Goal: Transaction & Acquisition: Purchase product/service

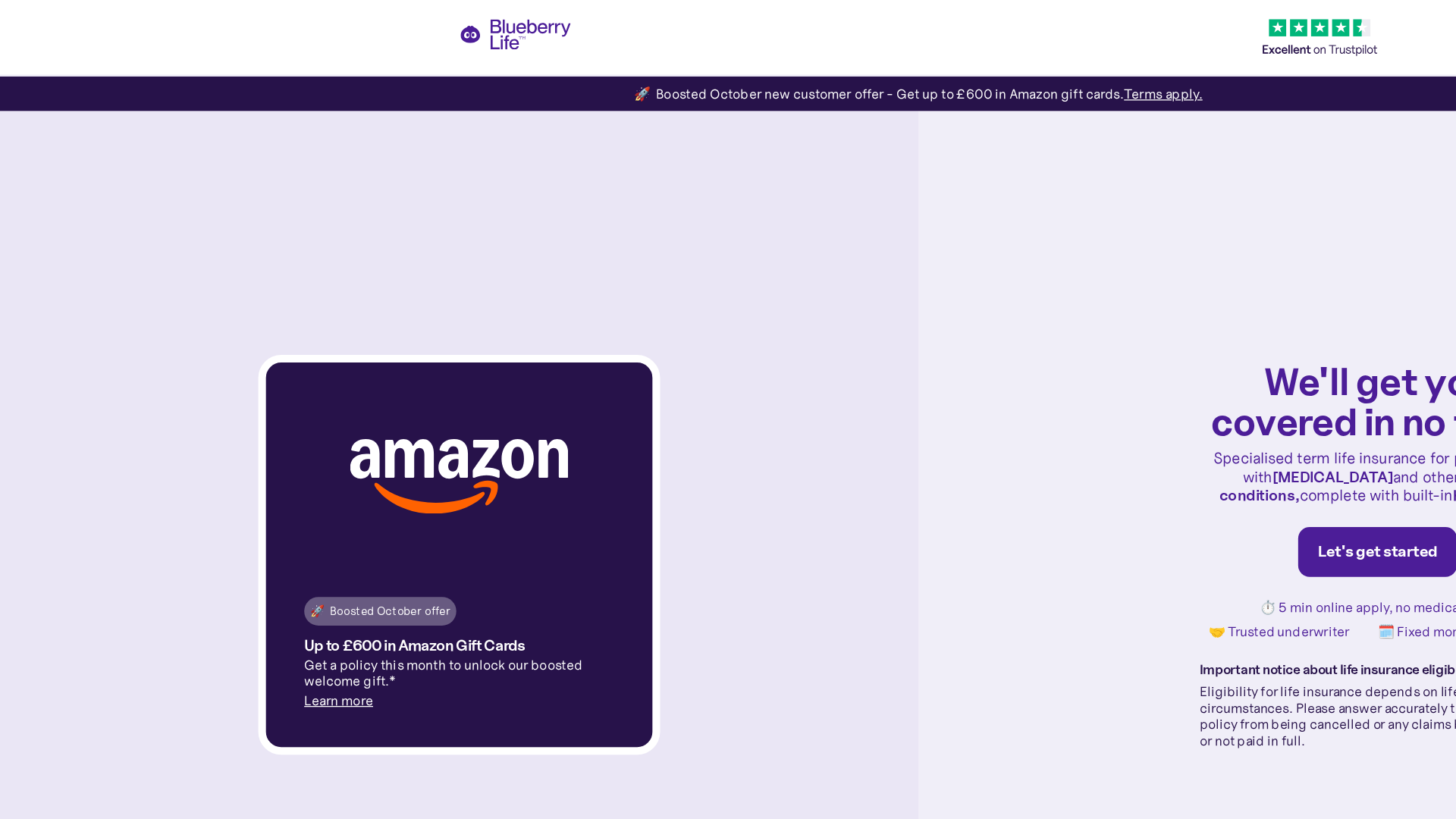
click at [364, 377] on img at bounding box center [364, 377] width 173 height 59
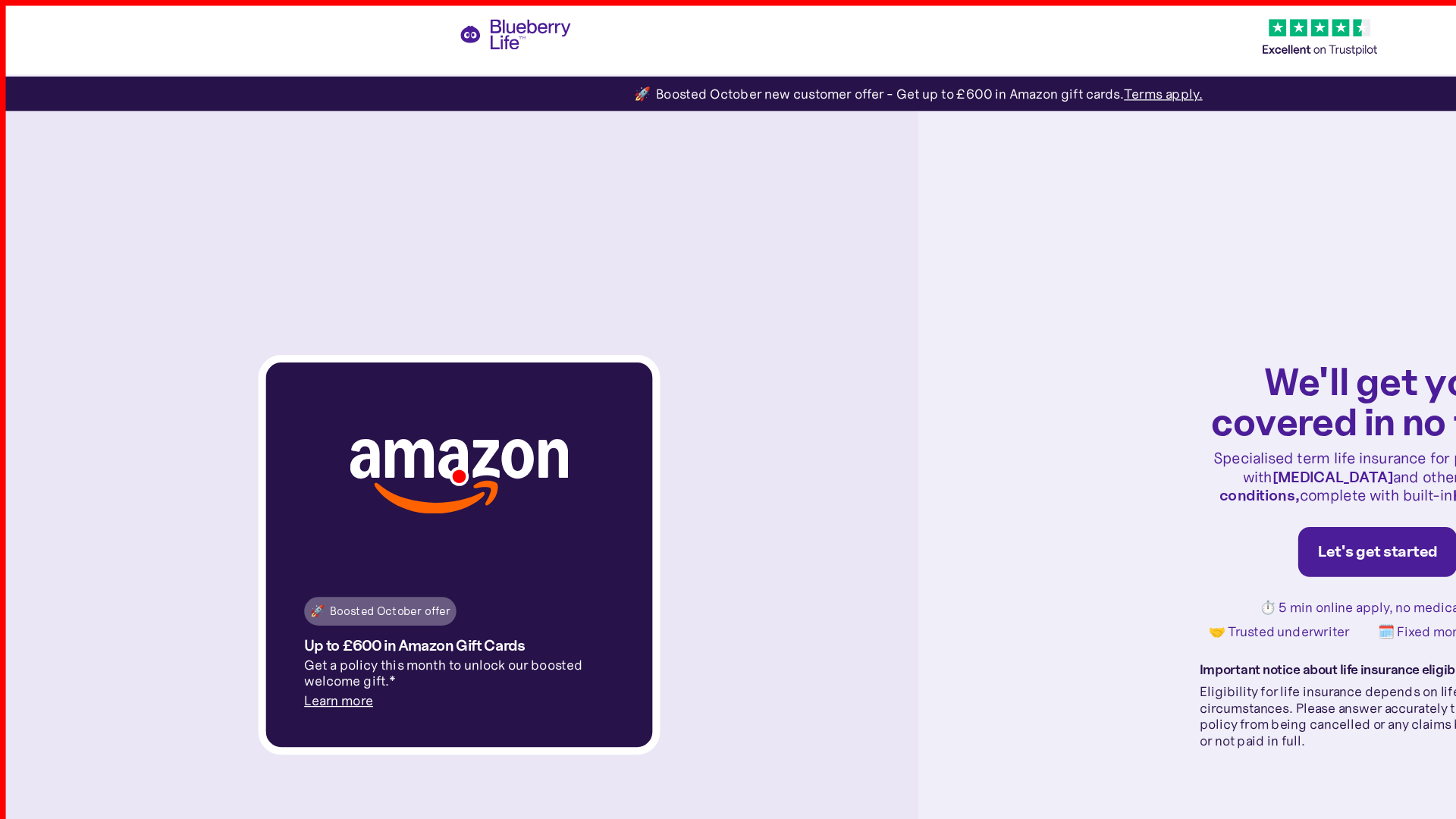
click at [301, 485] on div "🚀 Boosted October offer" at bounding box center [301, 485] width 112 height 15
click at [364, 533] on p "Get a policy this month to unlock our boosted welcome gift.*" at bounding box center [364, 533] width 245 height 26
click at [1092, 438] on div "Let's get started" at bounding box center [1092, 438] width 95 height 15
click at [728, 74] on div "🚀 Boosted October new customer offer - Get up to £600 in Amazon gift cards. Ter…" at bounding box center [728, 74] width 450 height 15
click at [1022, 377] on strong "diabetes" at bounding box center [1056, 377] width 97 height 15
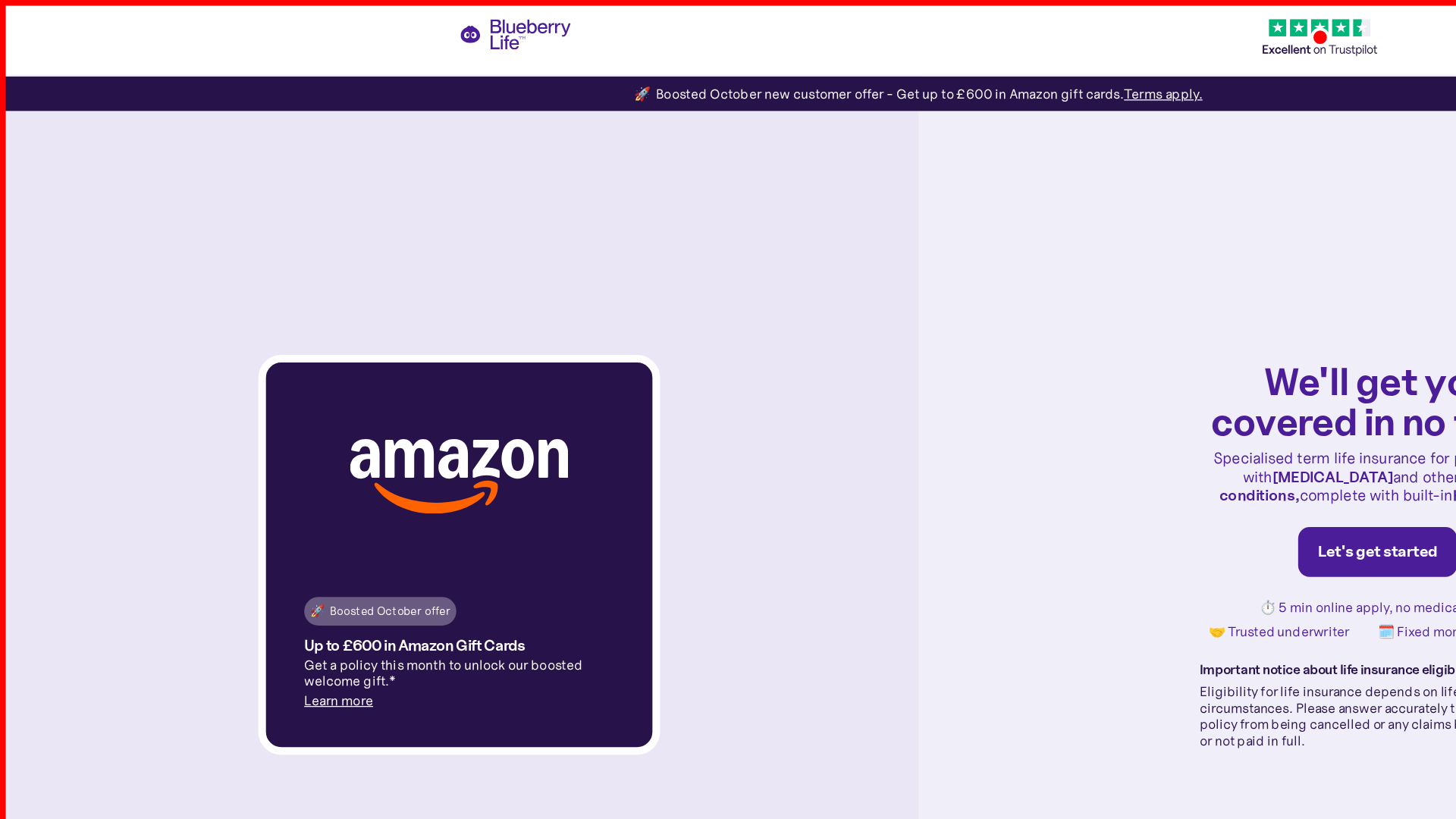
click at [1153, 392] on strong "health tools" at bounding box center [1184, 392] width 66 height 15
click at [1092, 318] on h1 "We'll get you covered in no time!" at bounding box center [1092, 318] width 282 height 64
click at [1159, 377] on strong "chronic conditions," at bounding box center [1083, 384] width 232 height 29
click at [1092, 491] on div "⏱️ 5 min online apply, no medical tests 🤝 Trusted underwriter 🗓️ Fixed monthly …" at bounding box center [1092, 491] width 282 height 32
click at [1092, 377] on p "Specialised term life insurance for people living with diabetes and other chron…" at bounding box center [1092, 377] width 282 height 44
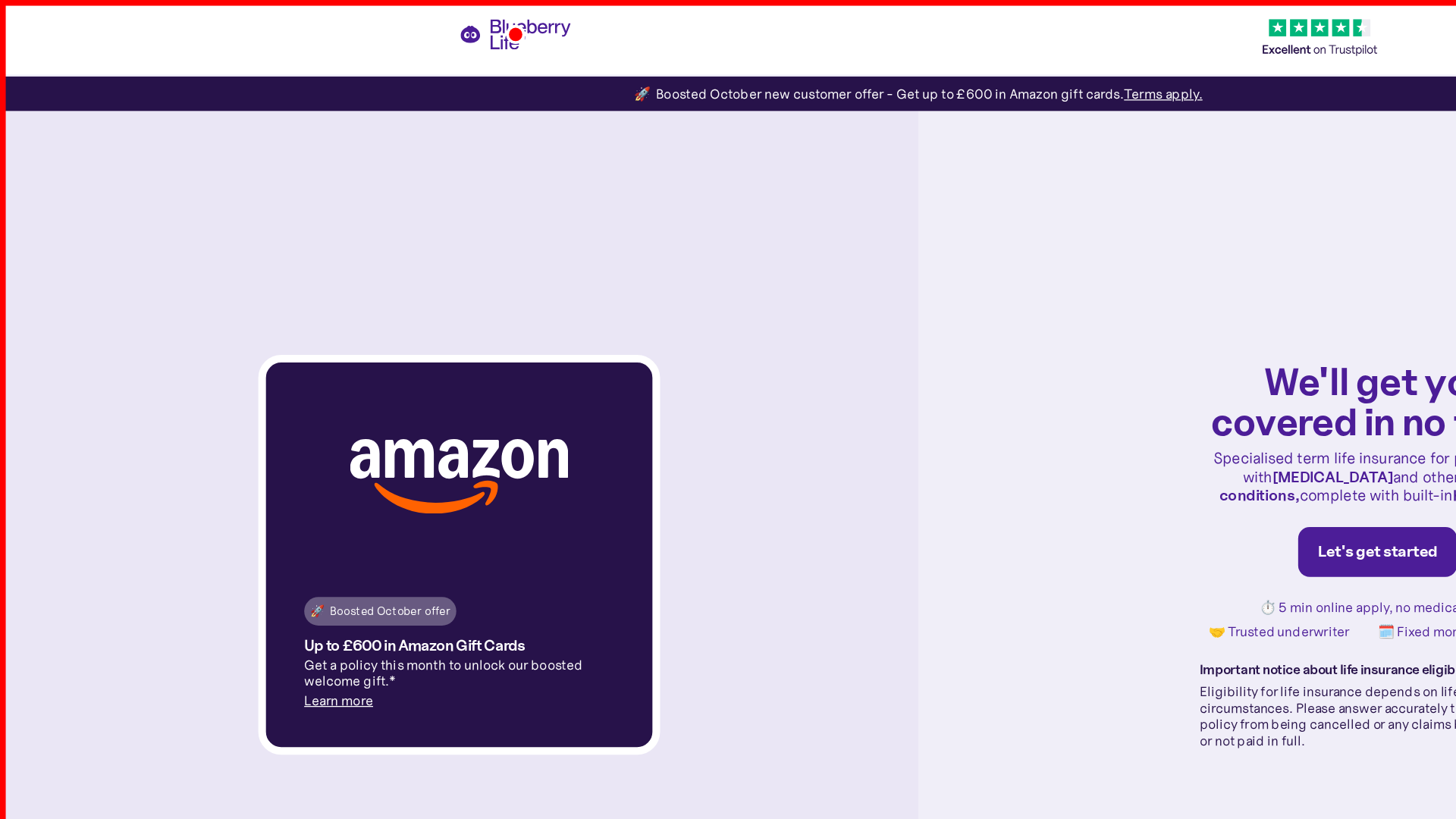
click at [1092, 568] on p "Eligibility for life insurance depends on lifestyle and health circumstances. P…" at bounding box center [1092, 567] width 282 height 50
